Goal: Task Accomplishment & Management: Use online tool/utility

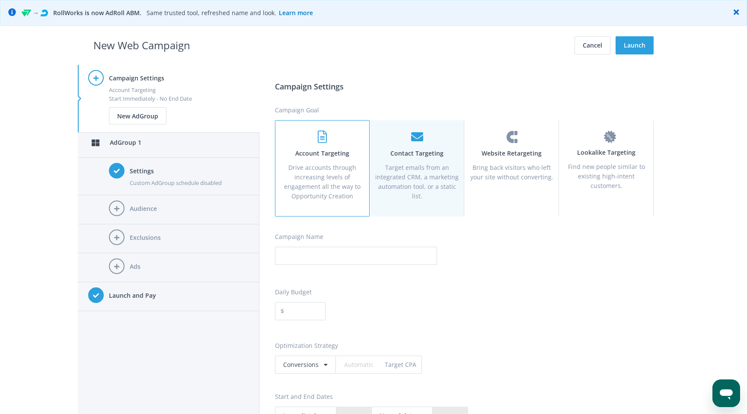
click at [370, 183] on div "Contact Targeting Target emails from an integrated CRM, a marketing automation …" at bounding box center [417, 168] width 95 height 96
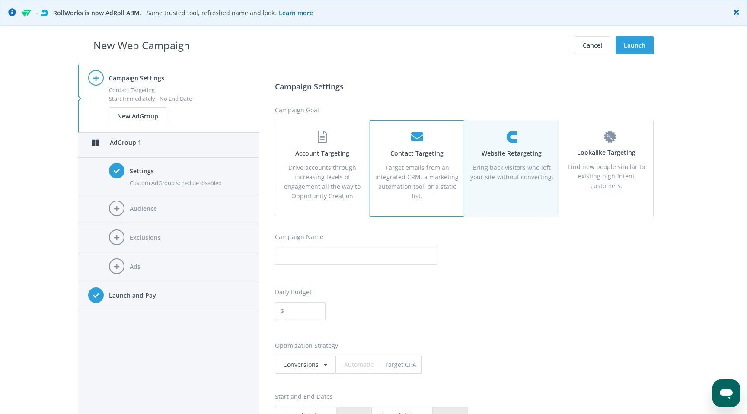
click at [508, 169] on p "Bring back visitors who left your site without converting." at bounding box center [511, 172] width 83 height 19
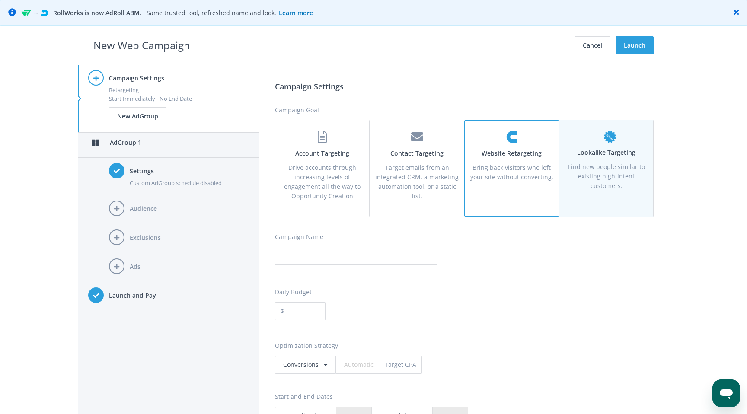
click at [578, 158] on div "New Lookalike Targeting Find new people similar to existing high-intent custome…" at bounding box center [606, 168] width 95 height 96
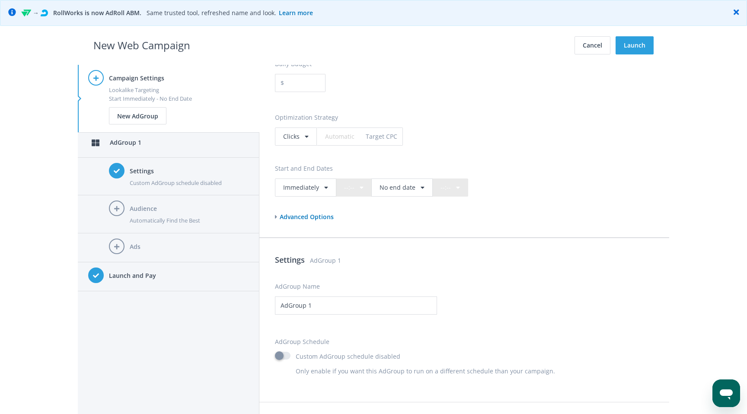
scroll to position [465, 0]
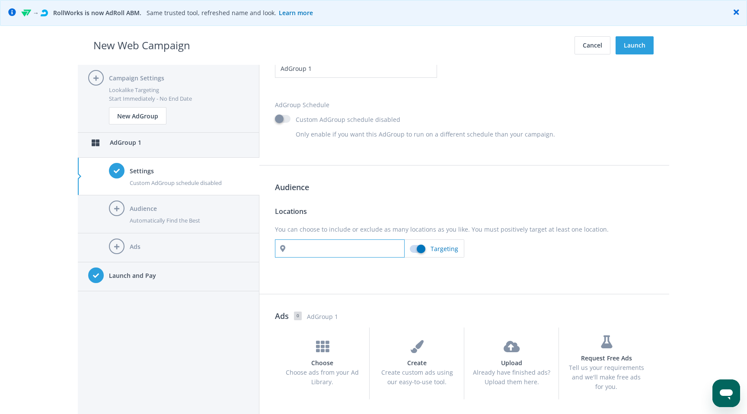
click at [351, 249] on input "text" at bounding box center [340, 249] width 130 height 18
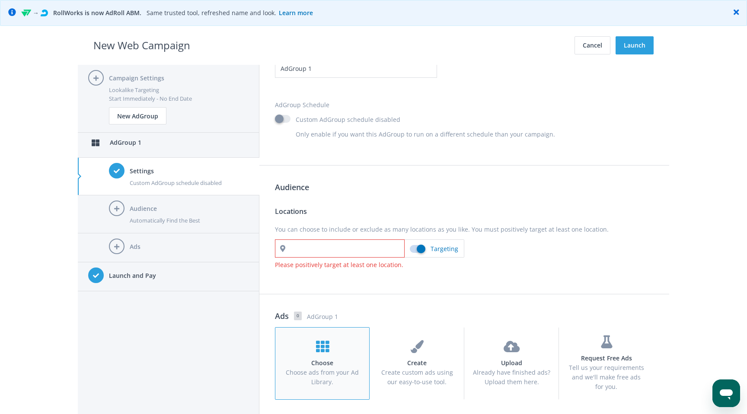
click at [326, 366] on h4 "Choose" at bounding box center [322, 364] width 78 height 10
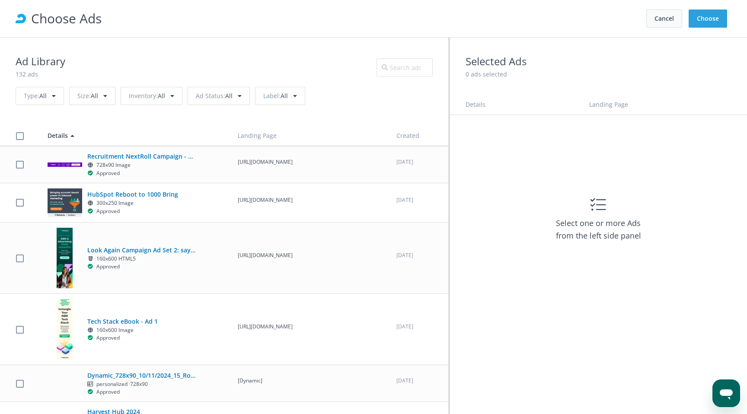
click at [666, 21] on button "Cancel" at bounding box center [665, 19] width 36 height 18
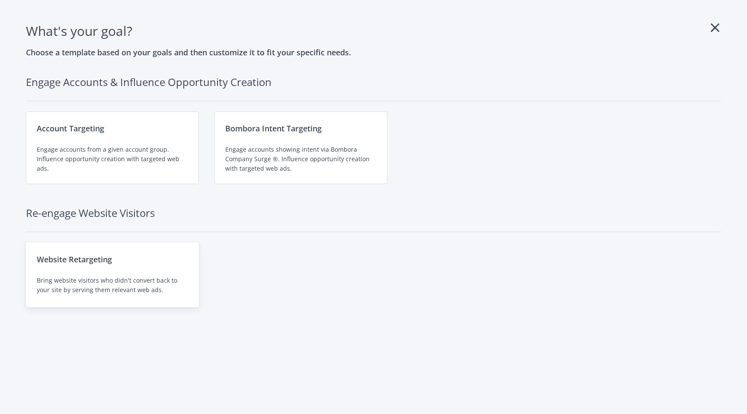
click at [133, 247] on div "Website Retargeting Bring website visitors who didn't convert back to your site…" at bounding box center [112, 275] width 173 height 65
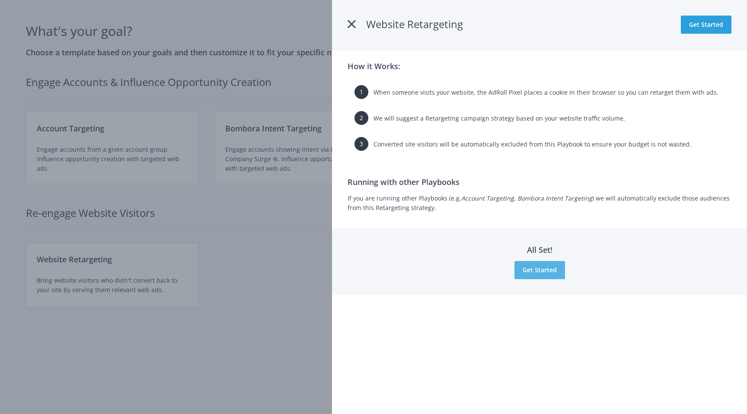
click at [541, 274] on button "Get Started" at bounding box center [540, 270] width 51 height 18
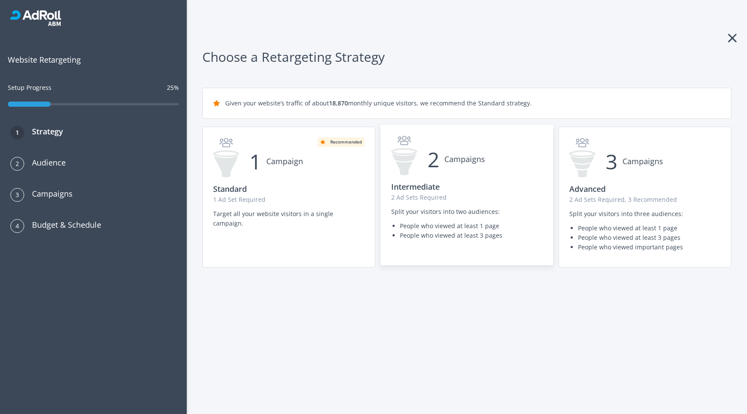
click at [488, 186] on h3 "Intermediate" at bounding box center [466, 187] width 151 height 12
